Goal: Information Seeking & Learning: Learn about a topic

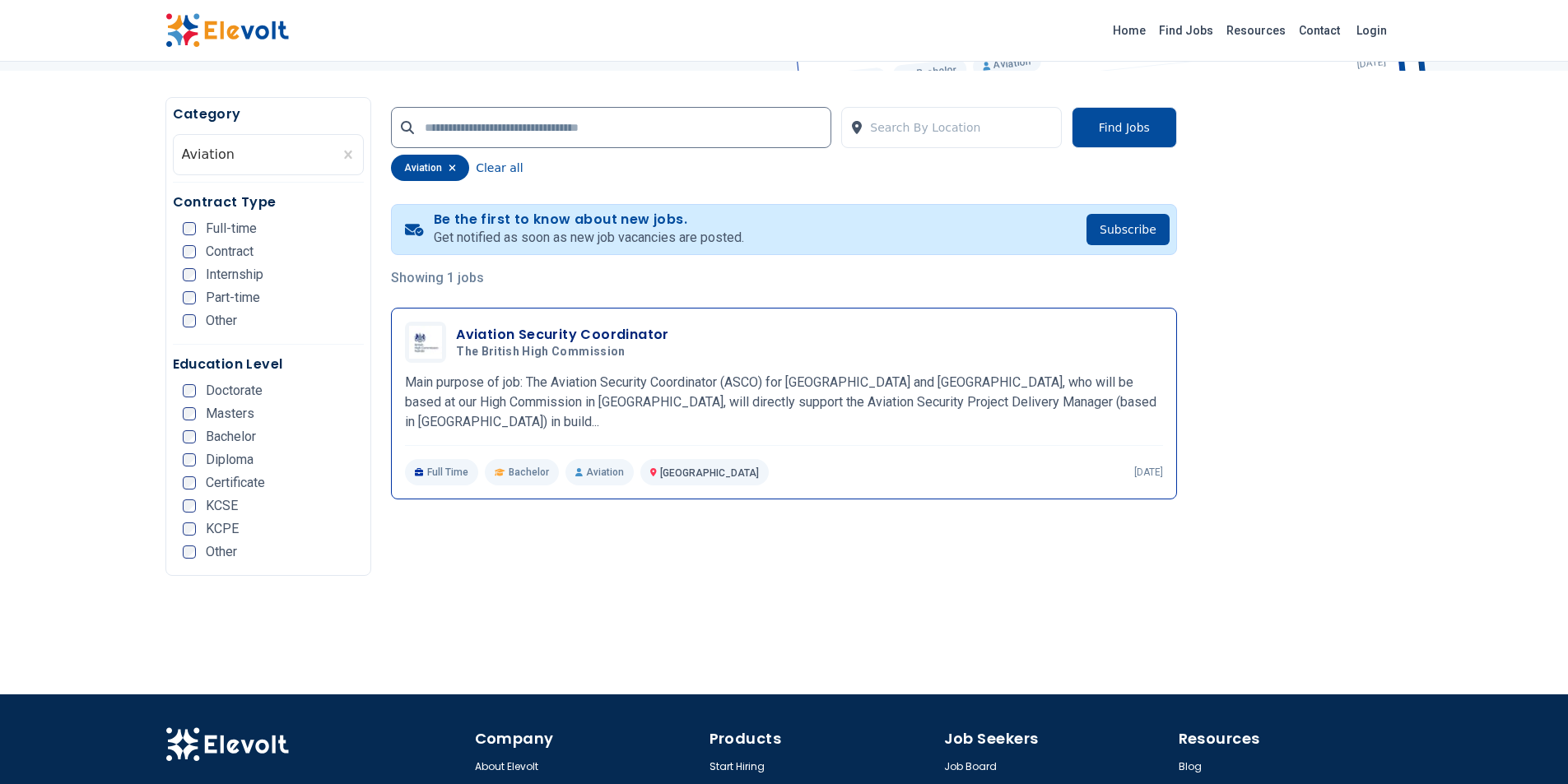
scroll to position [329, 0]
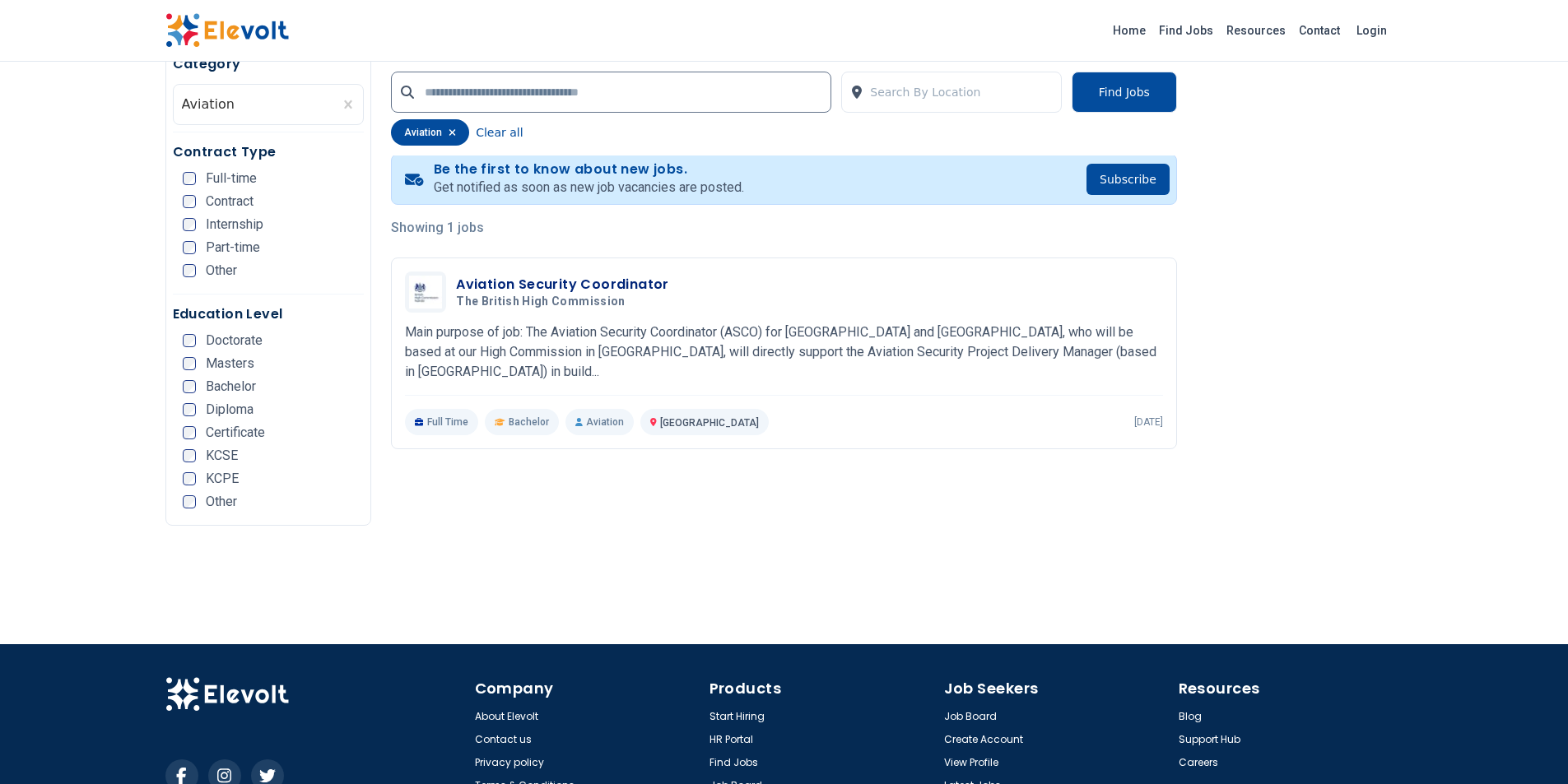
click at [448, 127] on icon "button" at bounding box center [452, 133] width 8 height 10
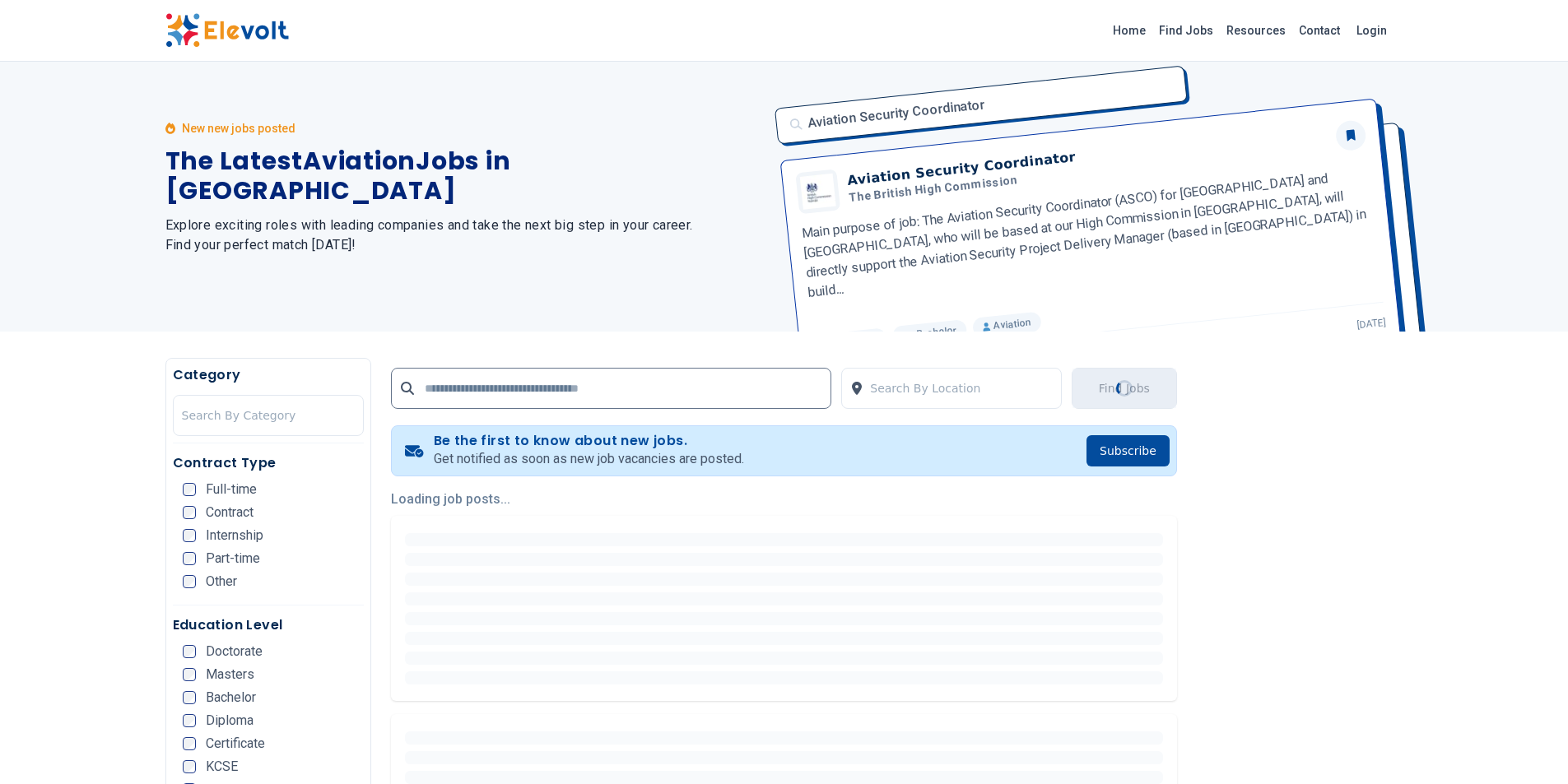
scroll to position [0, 0]
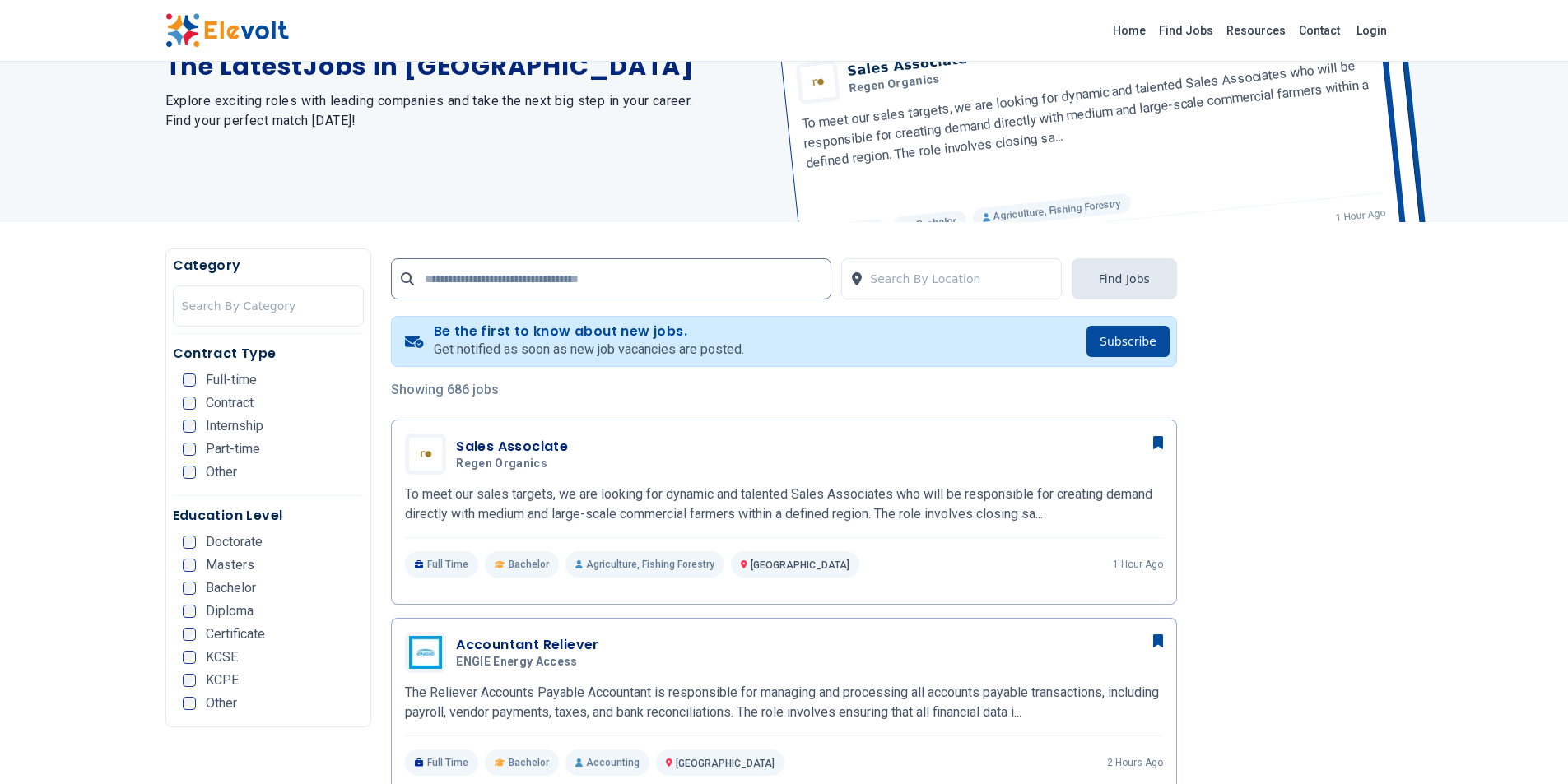
scroll to position [164, 0]
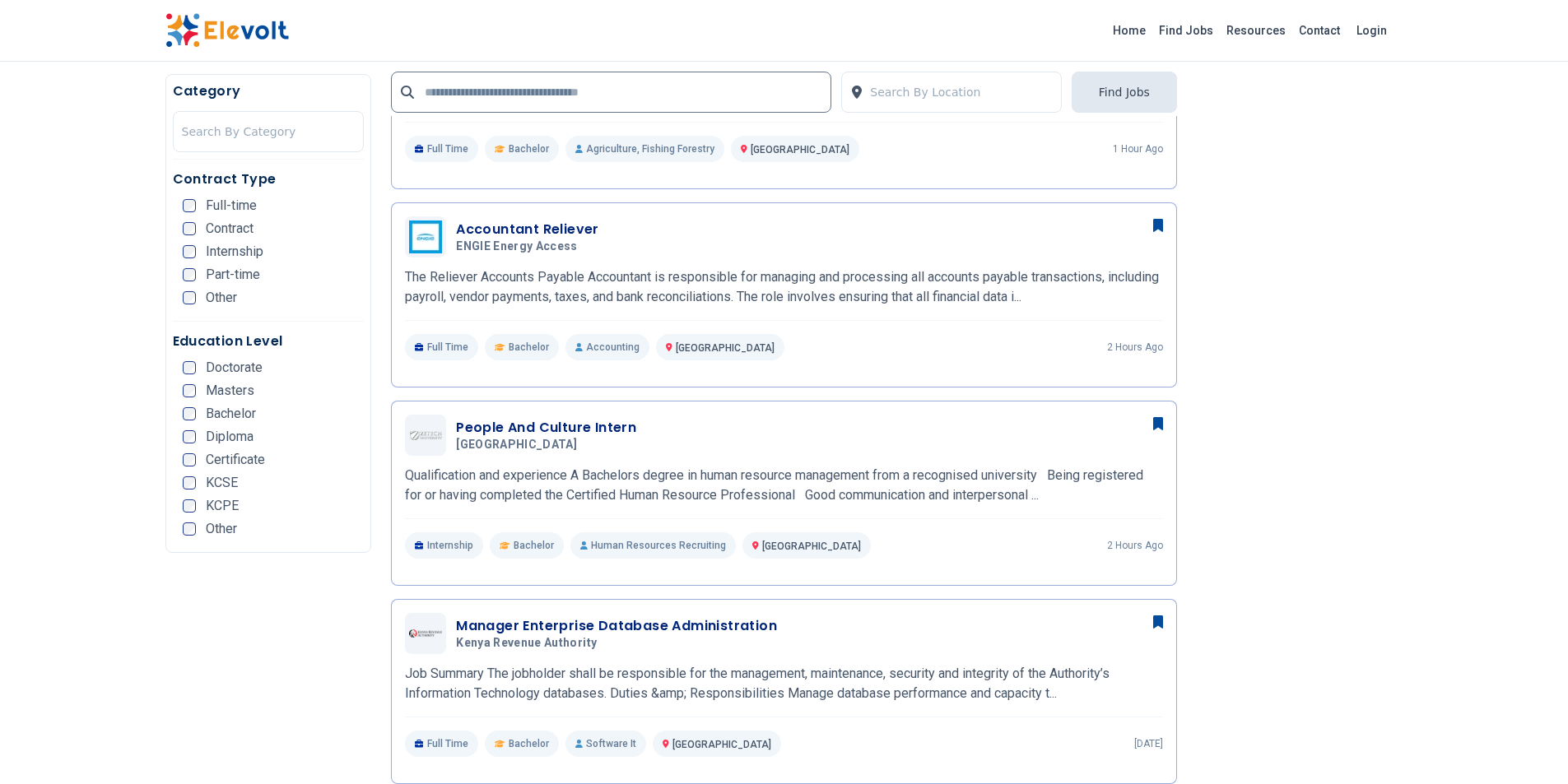
scroll to position [576, 0]
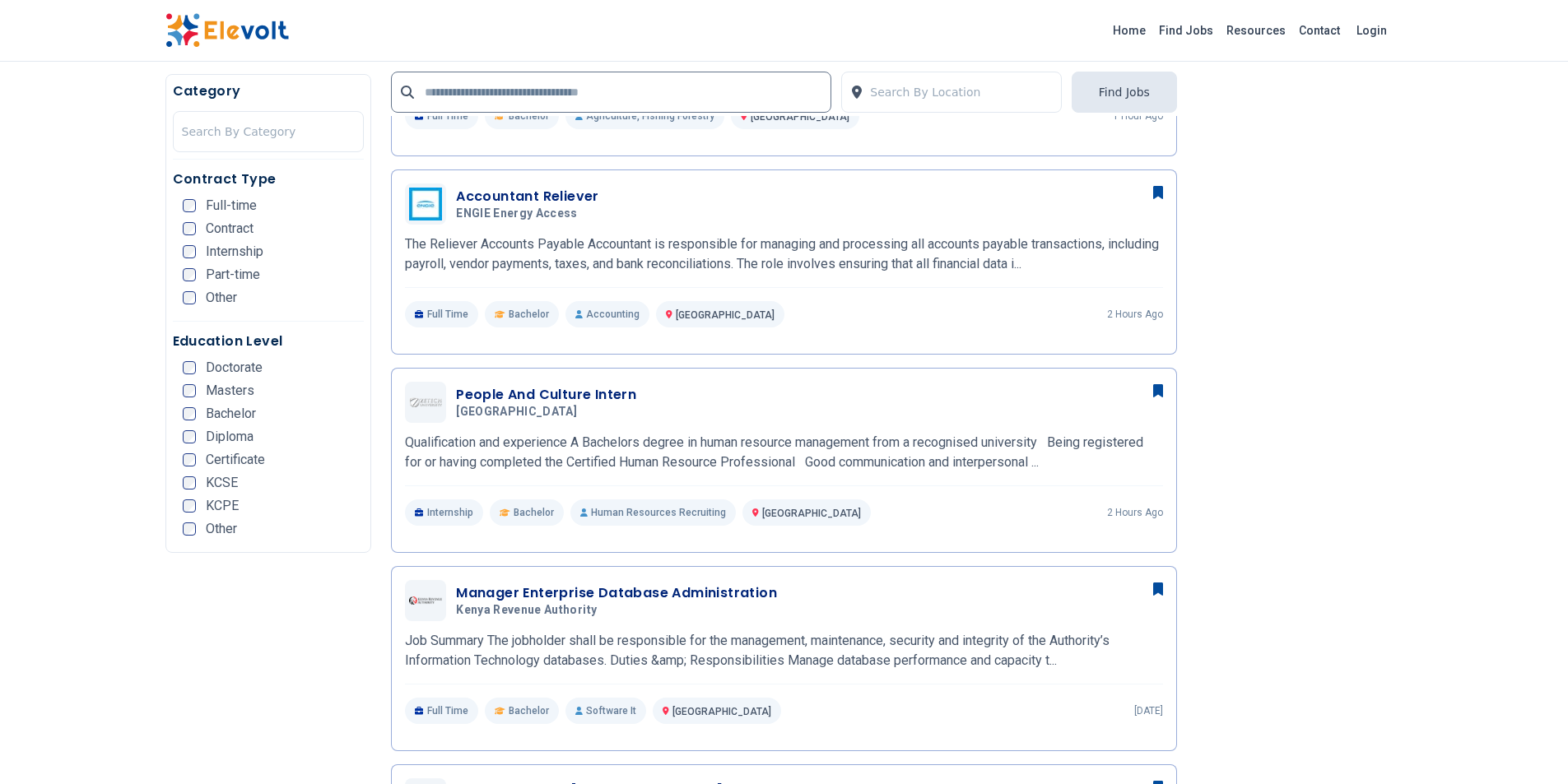
click at [211, 416] on span "Bachelor" at bounding box center [231, 413] width 50 height 13
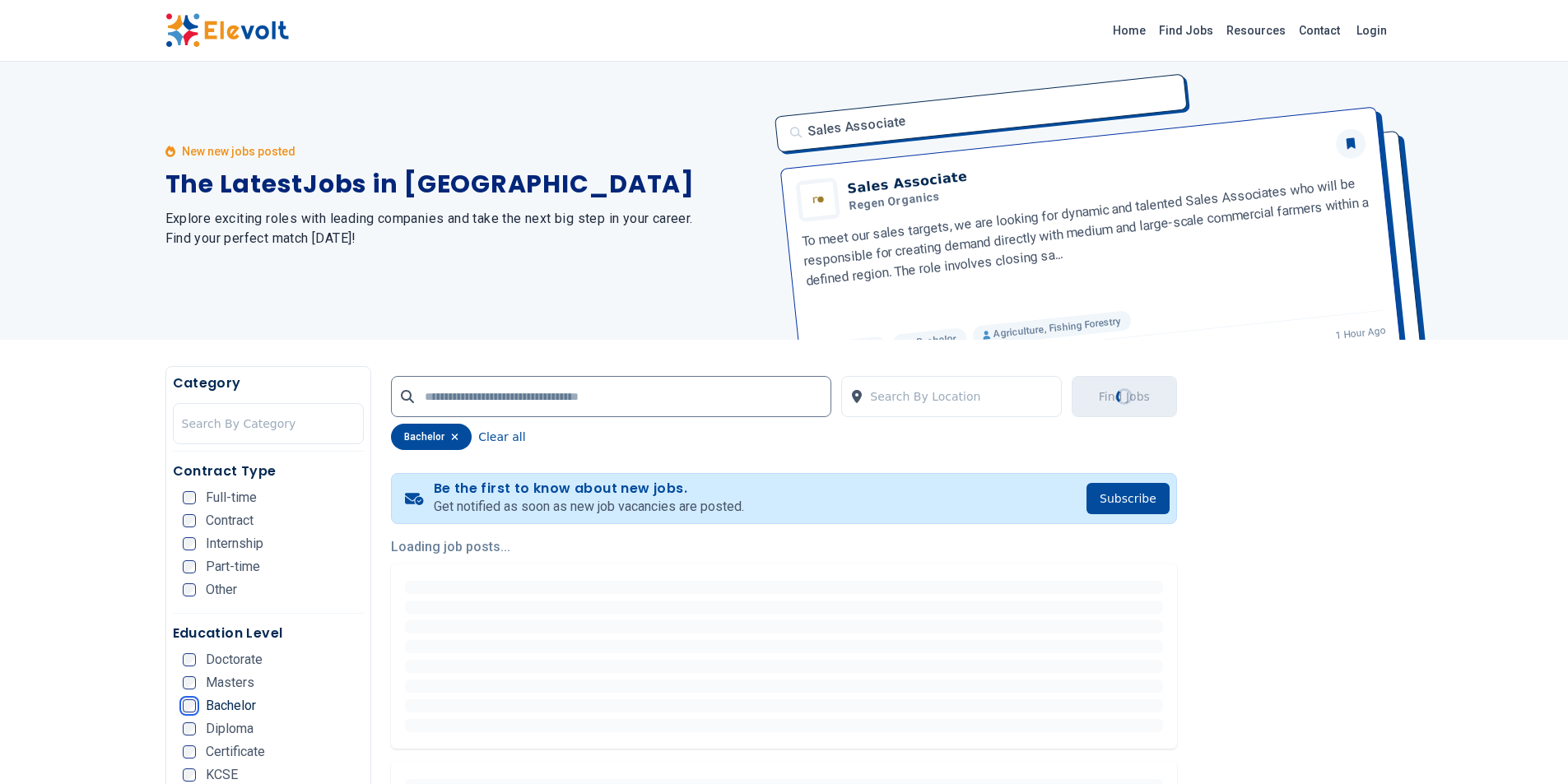
scroll to position [0, 0]
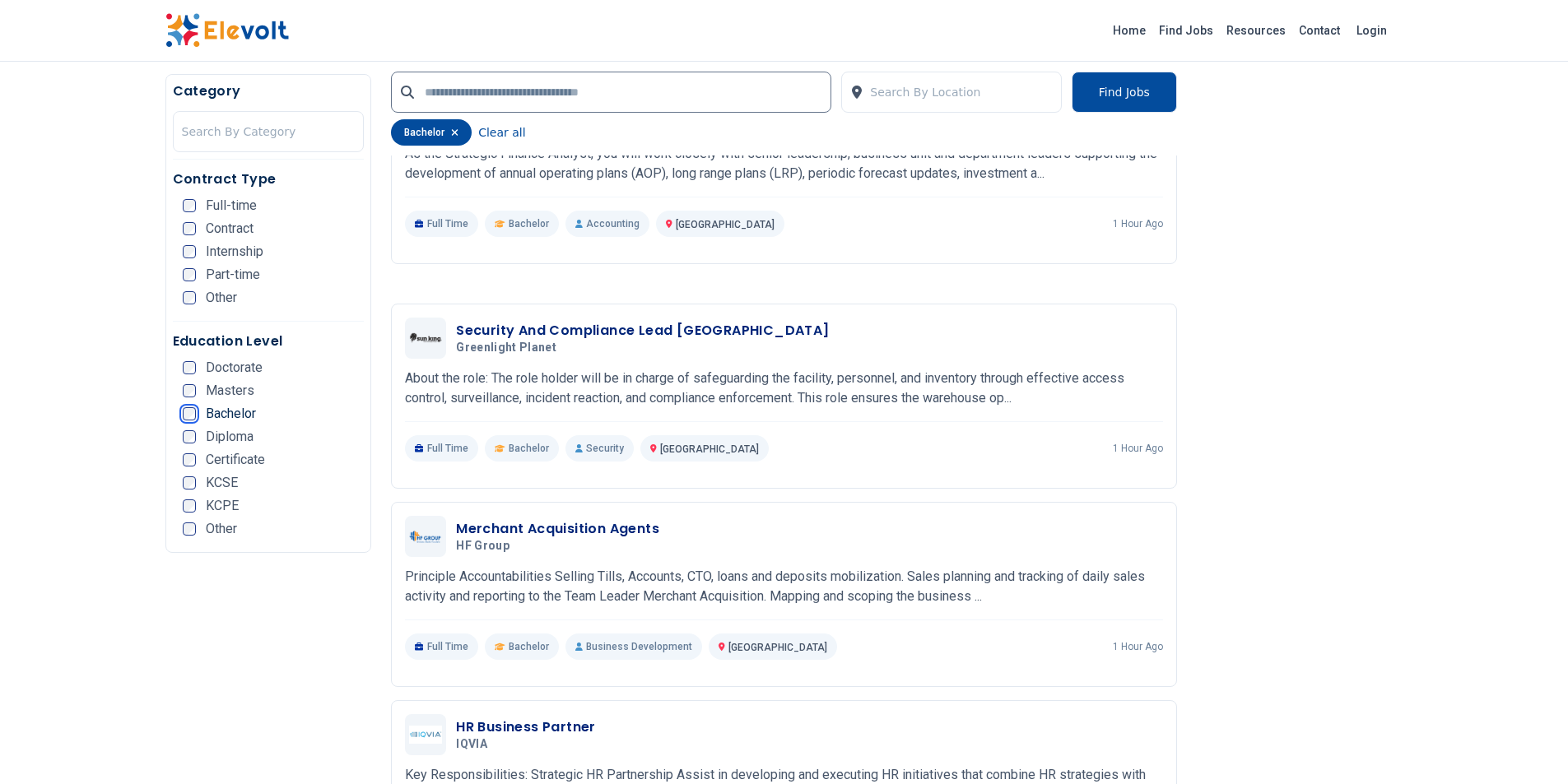
scroll to position [2056, 0]
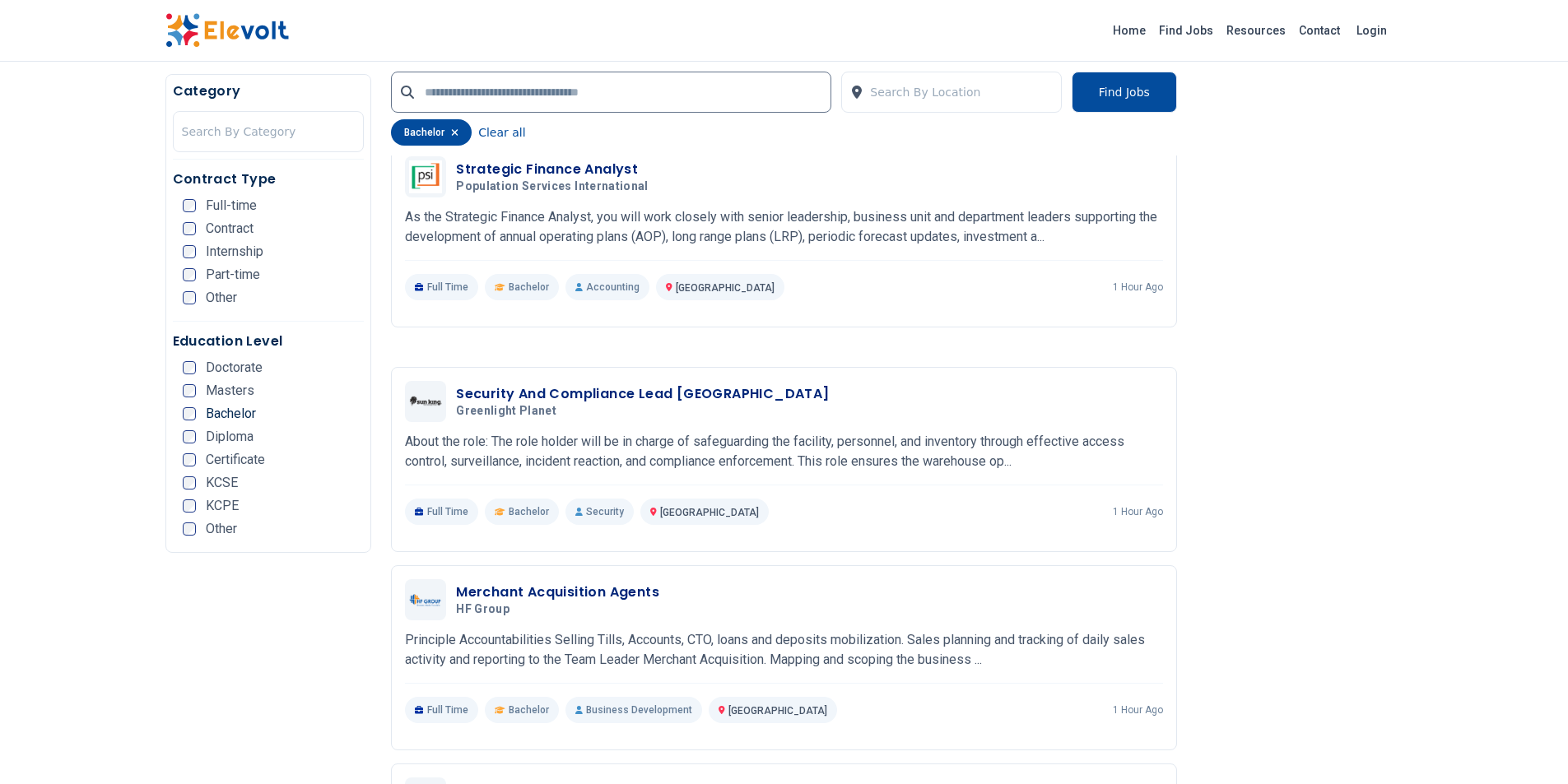
click at [231, 276] on span "Part-time" at bounding box center [234, 274] width 55 height 13
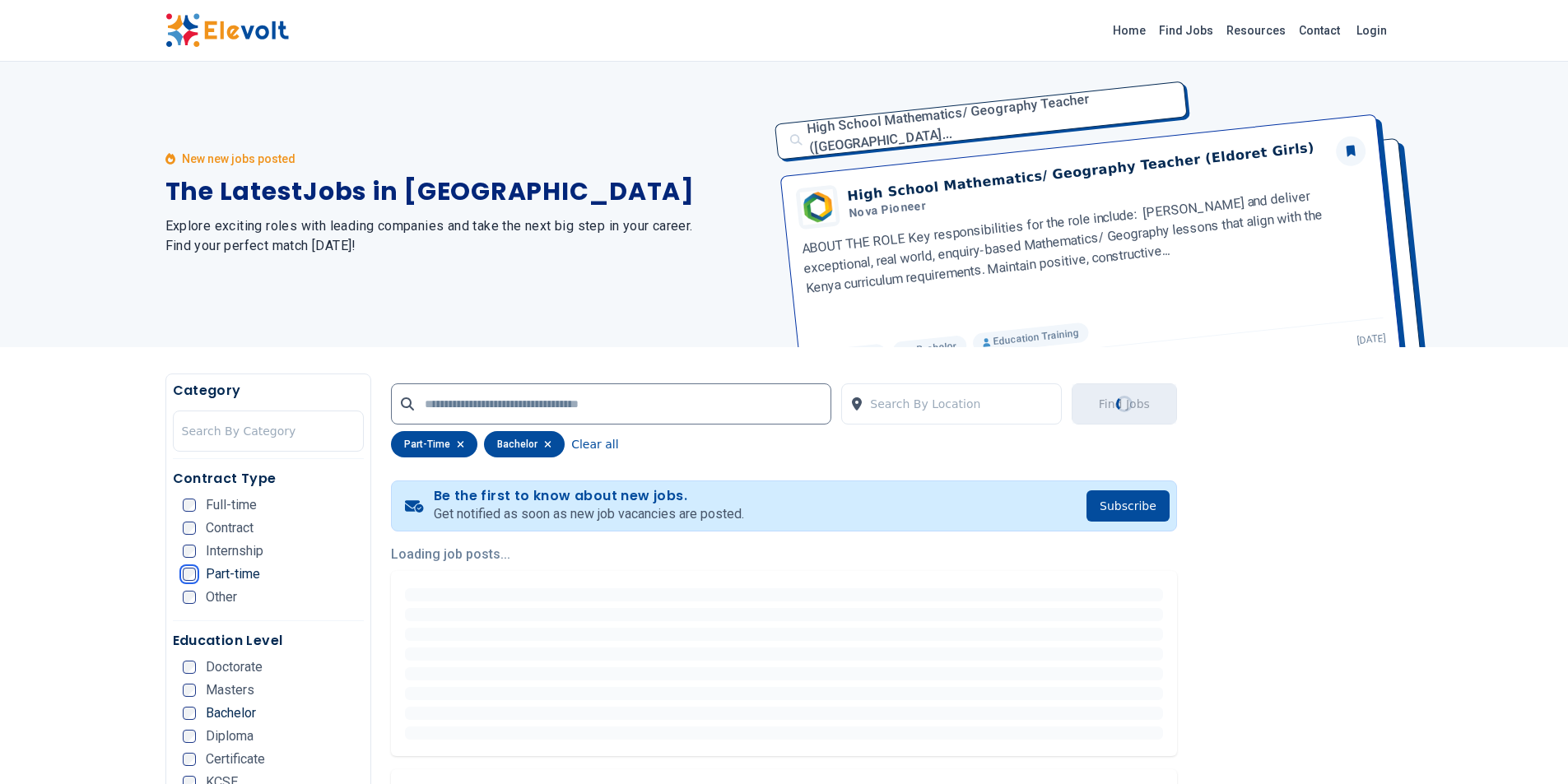
scroll to position [0, 0]
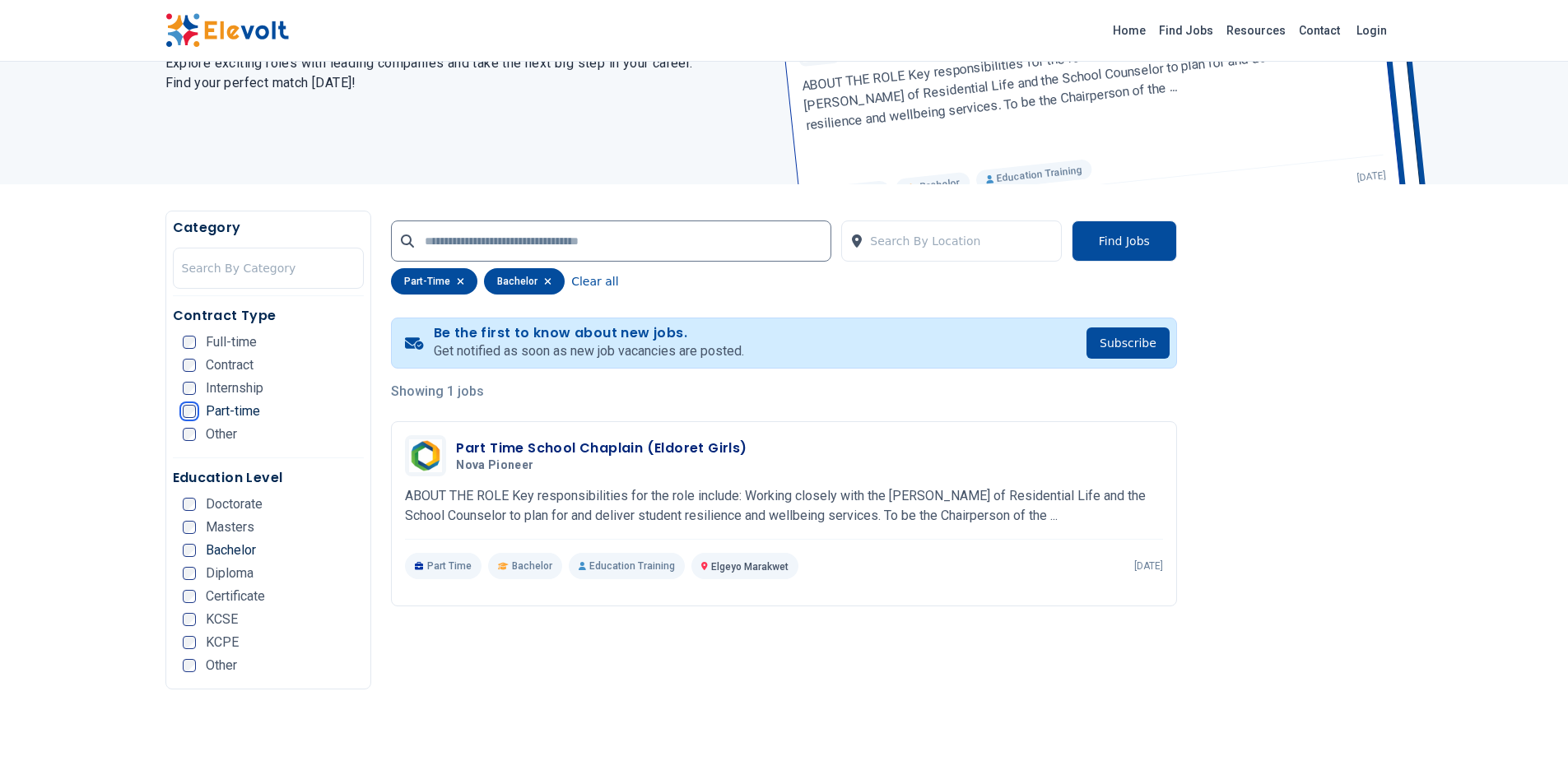
scroll to position [164, 0]
click at [248, 421] on ul "Full-time Contract Internship Part-time Other" at bounding box center [274, 394] width 182 height 115
click at [245, 413] on span "Part-time" at bounding box center [234, 411] width 55 height 13
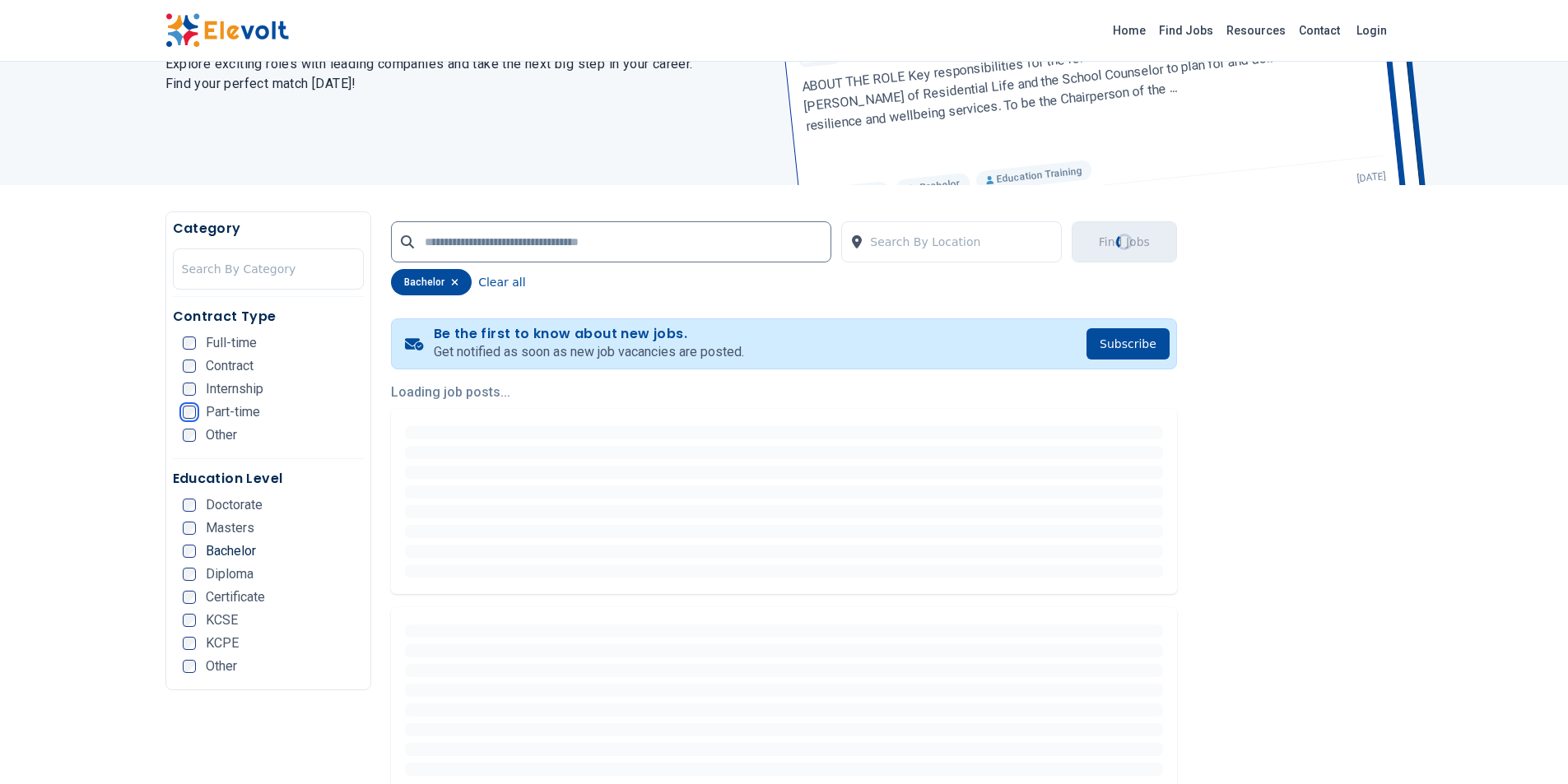
scroll to position [0, 0]
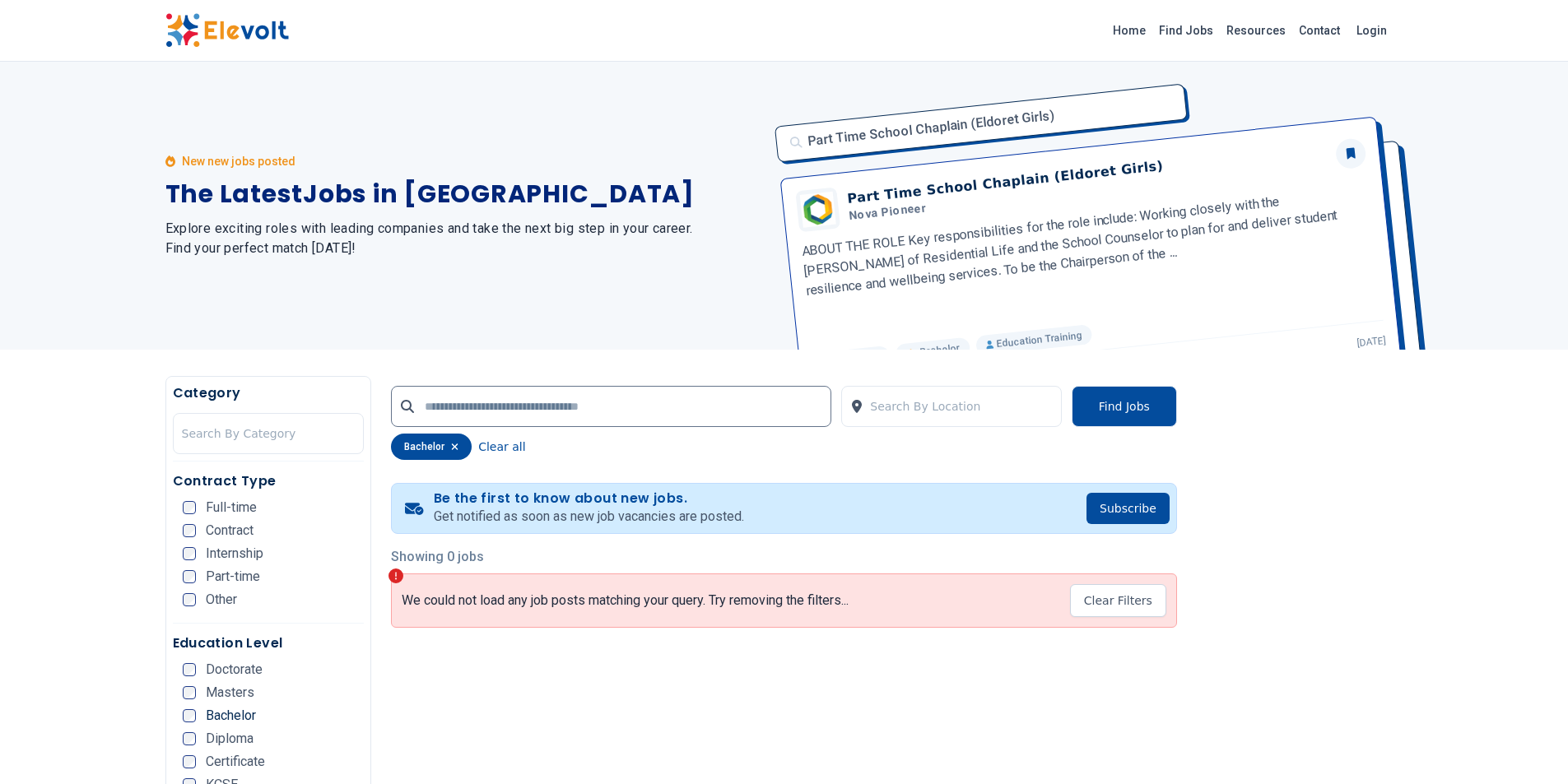
click at [227, 547] on span "Internship" at bounding box center [234, 553] width 57 height 13
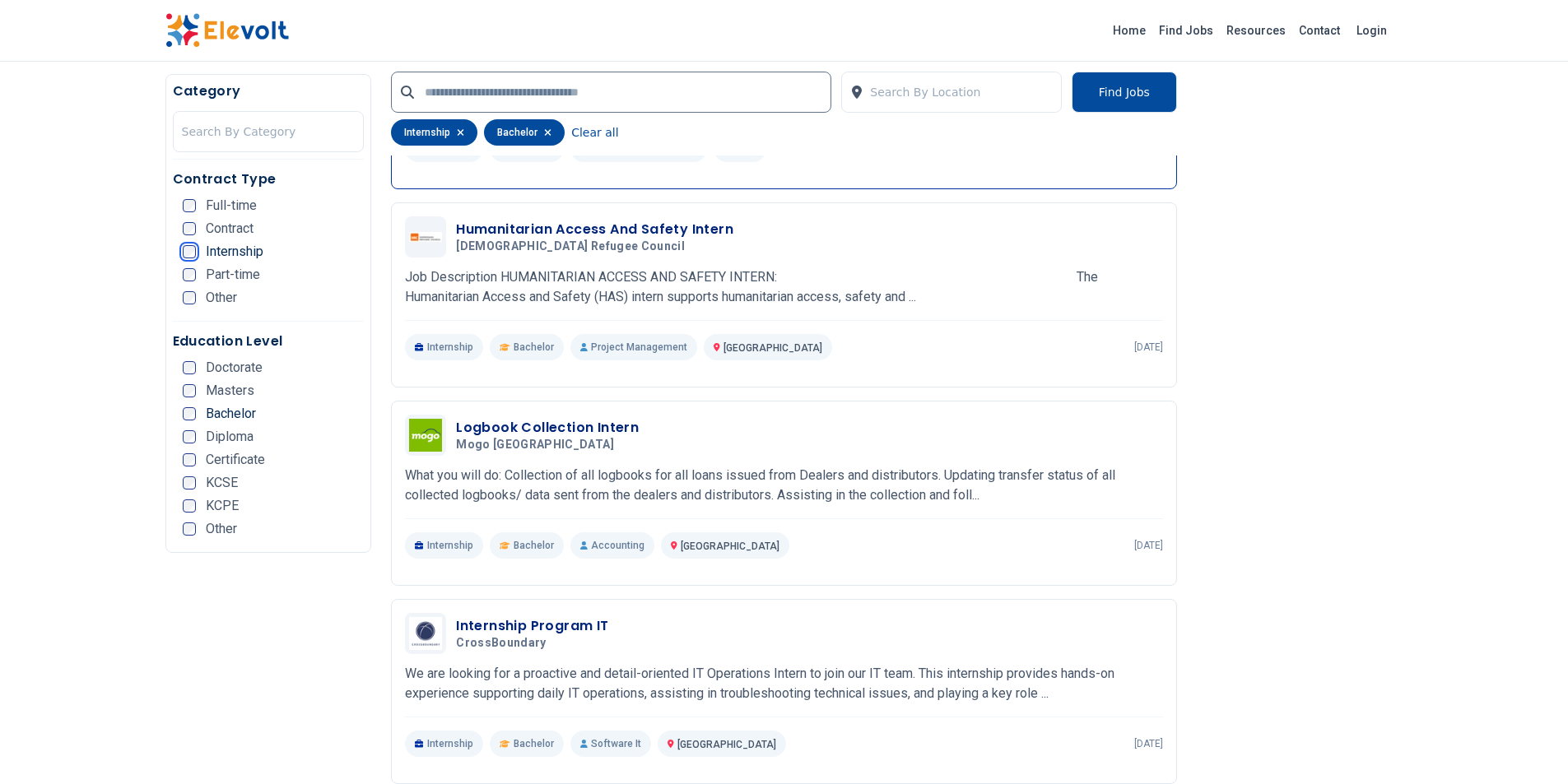
scroll to position [2550, 0]
